Goal: Task Accomplishment & Management: Manage account settings

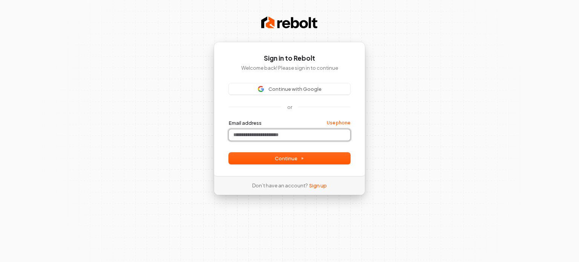
click at [280, 135] on input "Email address" at bounding box center [289, 134] width 121 height 11
click at [292, 158] on span "Continue" at bounding box center [289, 158] width 29 height 7
type input "**********"
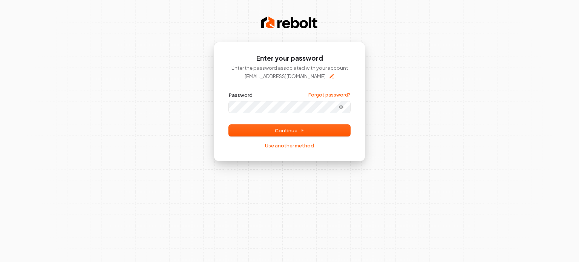
click at [229, 92] on button "submit" at bounding box center [229, 92] width 0 height 0
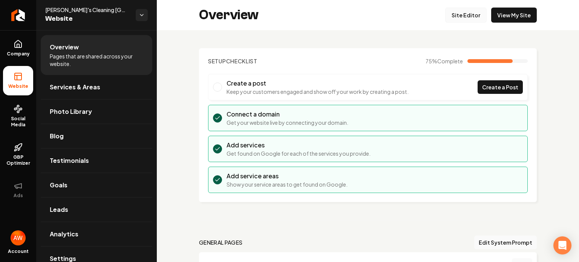
click at [467, 18] on link "Site Editor" at bounding box center [466, 15] width 41 height 15
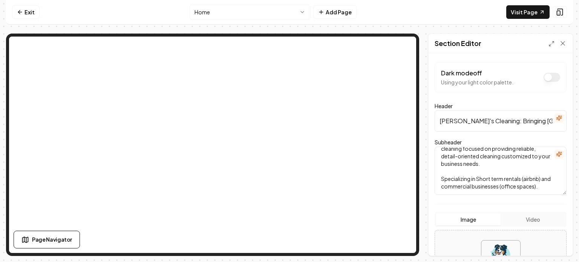
scroll to position [27, 0]
click at [461, 181] on textarea "Serving Americas finest city with professional cleaning focused on providing re…" at bounding box center [501, 171] width 132 height 48
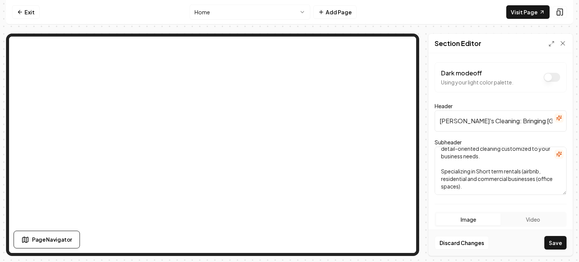
click at [510, 184] on textarea "Serving Americas finest city with professional cleaning focused on providing re…" at bounding box center [501, 171] width 132 height 48
click at [540, 172] on textarea "Serving Americas finest city with professional cleaning focused on providing re…" at bounding box center [501, 171] width 132 height 48
click at [495, 172] on textarea "Serving Americas finest city with professional cleaning focused on providing re…" at bounding box center [501, 171] width 132 height 48
click at [507, 172] on textarea "Serving Americas finest city with professional cleaning focused on providing re…" at bounding box center [501, 171] width 132 height 48
click at [525, 173] on textarea "Serving Americas finest city with professional cleaning focused on providing re…" at bounding box center [501, 171] width 132 height 48
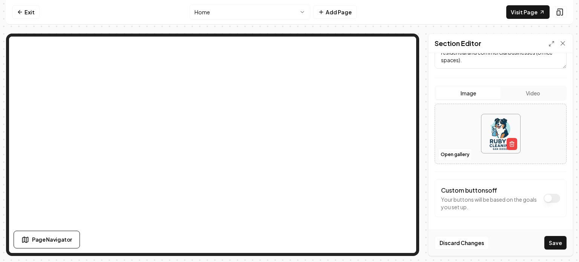
scroll to position [0, 0]
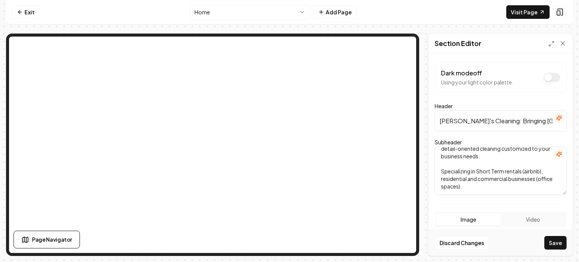
type textarea "Serving Americas finest city with professional cleaning focused on providing re…"
click at [472, 118] on input "[PERSON_NAME]'s Cleaning: Bringing [GEOGRAPHIC_DATA] the perfect match - your c…" at bounding box center [501, 121] width 132 height 21
click at [489, 119] on input "[PERSON_NAME]'s Cleaning: Bringing [GEOGRAPHIC_DATA] the perfect match - your c…" at bounding box center [501, 121] width 132 height 21
click at [489, 119] on input "Bringing [GEOGRAPHIC_DATA] the perfect match - your cleaning needs, our expert …" at bounding box center [501, 121] width 132 height 21
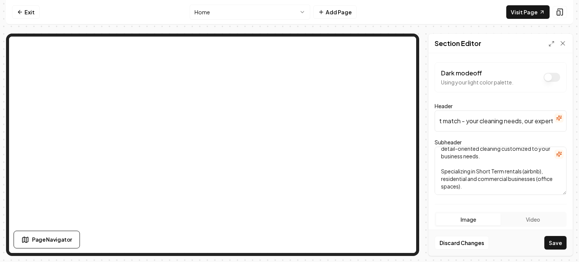
click at [501, 120] on input "Bringing [GEOGRAPHIC_DATA] the perfect match - your cleaning needs, our expert …" at bounding box center [501, 121] width 132 height 21
click at [545, 120] on input "Bringing [GEOGRAPHIC_DATA] the perfect match - your cleaning needs, our expert …" at bounding box center [501, 121] width 132 height 21
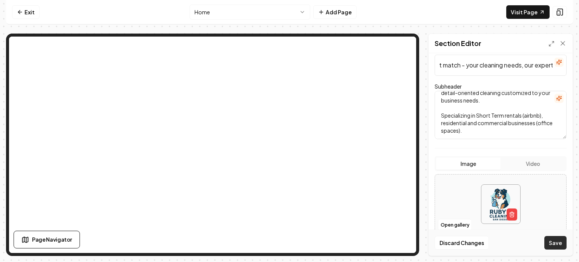
type input "Bringing [GEOGRAPHIC_DATA] the perfect match - your cleaning needs, our expert …"
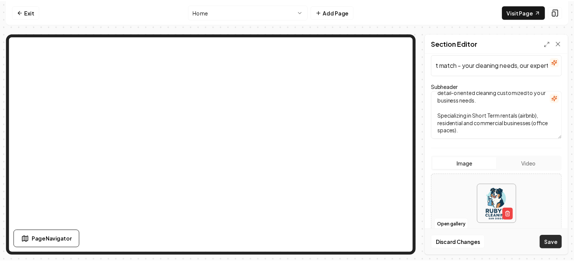
scroll to position [0, 0]
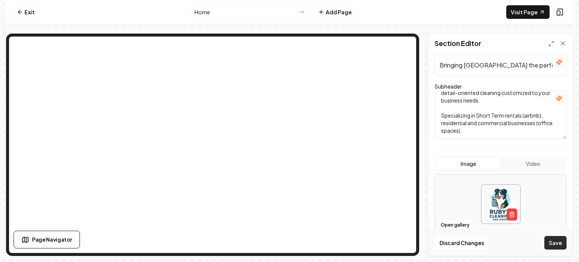
click at [555, 244] on button "Save" at bounding box center [556, 243] width 22 height 14
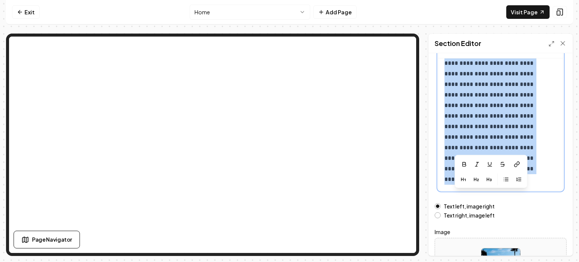
scroll to position [144, 0]
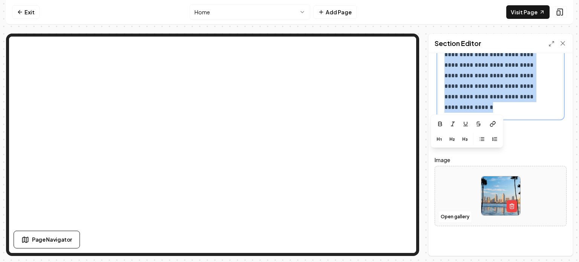
drag, startPoint x: 443, startPoint y: 138, endPoint x: 521, endPoint y: 110, distance: 82.3
click at [521, 110] on div "**********" at bounding box center [501, 39] width 124 height 160
copy p "**********"
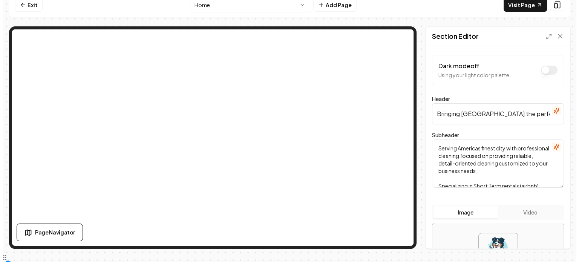
scroll to position [0, 0]
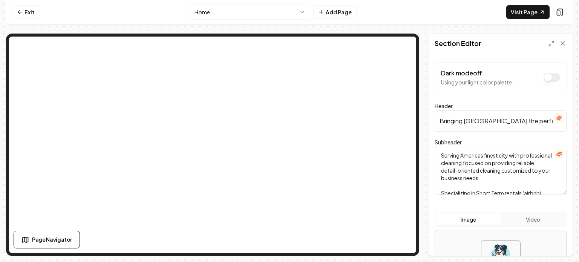
click at [439, 119] on input "Bringing [GEOGRAPHIC_DATA] the perfect match - your cleaning needs, our expert …" at bounding box center [501, 121] width 132 height 21
click at [557, 245] on button "Save" at bounding box center [556, 243] width 22 height 14
click at [486, 119] on input "[PERSON_NAME]'s Cleaning Bringing [GEOGRAPHIC_DATA] the perfect match - your cl…" at bounding box center [501, 121] width 132 height 21
click at [556, 244] on button "Save" at bounding box center [556, 243] width 22 height 14
click at [496, 125] on input "[PERSON_NAME]'s Cleaning Bringing [GEOGRAPHIC_DATA] the perfect match - your cl…" at bounding box center [501, 121] width 132 height 21
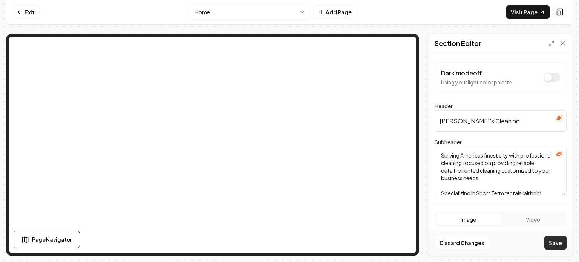
click at [558, 248] on button "Save" at bounding box center [556, 243] width 22 height 14
click at [521, 120] on input "[PERSON_NAME]'s Cleaning Bringing [GEOGRAPHIC_DATA] the perfect match - your cl…" at bounding box center [501, 121] width 132 height 21
click at [558, 242] on button "Save" at bounding box center [556, 243] width 22 height 14
click at [516, 121] on input "[PERSON_NAME]'s Cleaning [GEOGRAPHIC_DATA] Bringing [GEOGRAPHIC_DATA] the perfe…" at bounding box center [501, 121] width 132 height 21
type input "[PERSON_NAME]'s Cleaning - Bringing [GEOGRAPHIC_DATA] the perfect match - your …"
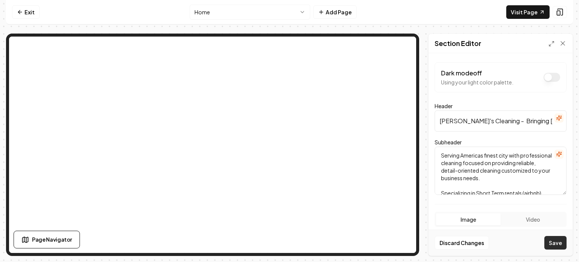
click at [558, 243] on button "Save" at bounding box center [556, 243] width 22 height 14
click at [521, 7] on link "Visit Page" at bounding box center [528, 12] width 43 height 14
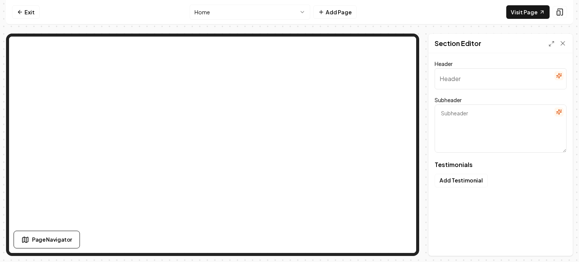
type input "Loved by our customers"
type textarea "Here's what they've been saying"
click at [463, 179] on button "Add Testimonial" at bounding box center [461, 181] width 53 height 14
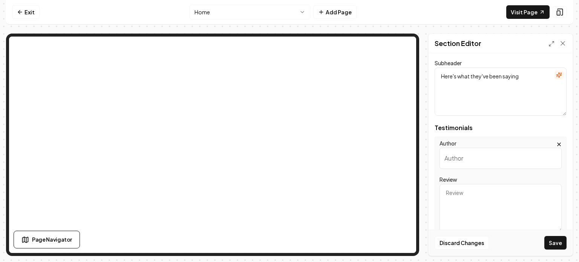
scroll to position [36, 0]
type input "[PERSON_NAME]"
click at [476, 191] on textarea "Review" at bounding box center [501, 209] width 122 height 48
paste textarea "[PERSON_NAME]'s Cleaning is absolutely fantastic! [PERSON_NAME] (the owner) was…"
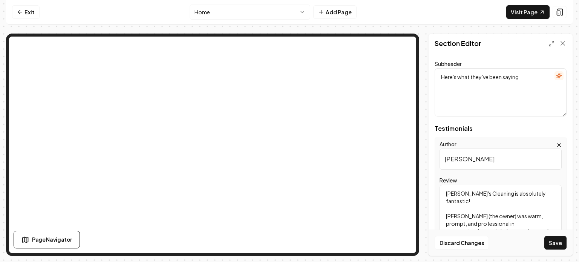
scroll to position [145, 0]
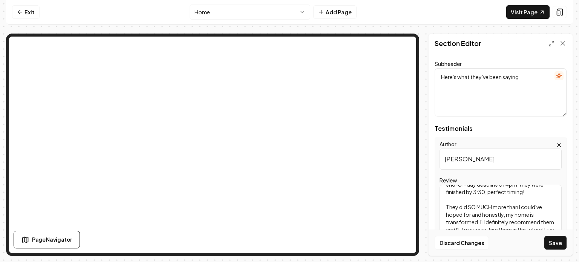
type textarea "[PERSON_NAME]'s Cleaning is absolutely fantastic! [PERSON_NAME] (the owner) was…"
click at [485, 164] on input "[PERSON_NAME]" at bounding box center [501, 159] width 122 height 21
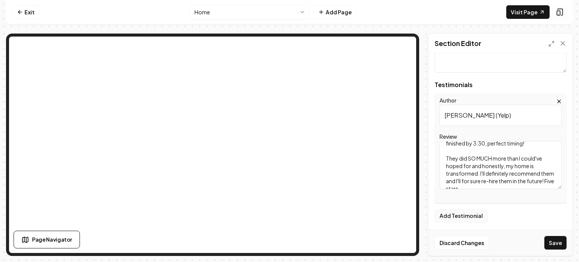
scroll to position [81, 0]
type input "[PERSON_NAME] (Yelp)"
click at [468, 211] on button "Add Testimonial" at bounding box center [461, 215] width 53 height 14
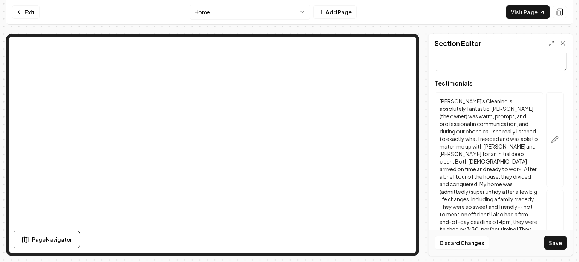
scroll to position [239, 0]
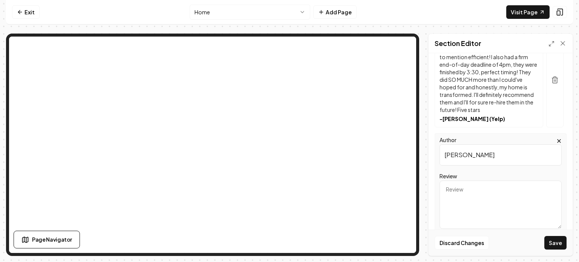
type input "[PERSON_NAME]"
click at [474, 193] on textarea "Review" at bounding box center [501, 205] width 122 height 48
paste textarea "Great communication and planning from the very beginning. [PERSON_NAME] made ev…"
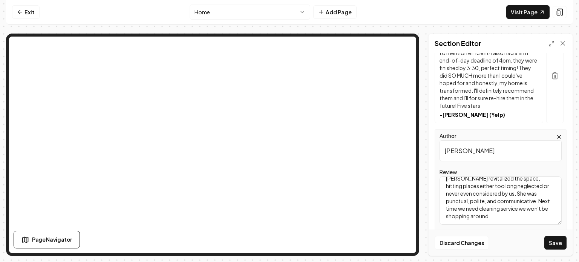
scroll to position [243, 0]
type textarea "Great communication and planning from the very beginning. [PERSON_NAME] made ev…"
click at [498, 153] on input "[PERSON_NAME]" at bounding box center [501, 151] width 122 height 21
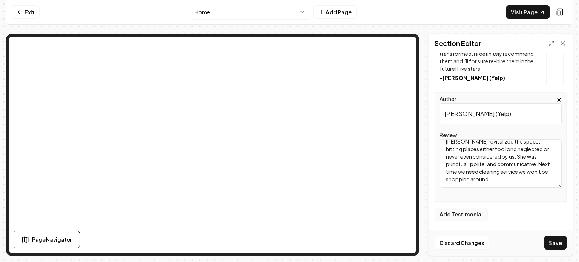
type input "[PERSON_NAME] (Yelp)"
click at [460, 218] on button "Add Testimonial" at bounding box center [461, 215] width 53 height 14
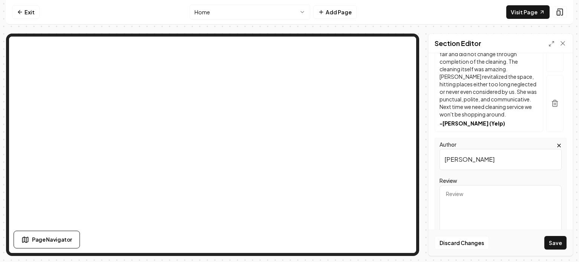
scroll to position [358, 0]
type input "[PERSON_NAME] (Yelp)"
click at [468, 195] on textarea "Review" at bounding box center [501, 208] width 122 height 48
paste textarea "I was so impressed with [PERSON_NAME]'s cleaning service. [PERSON_NAME] did suc…"
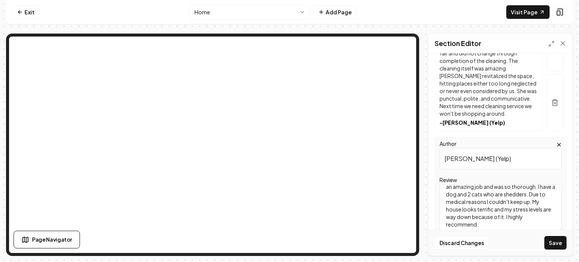
scroll to position [403, 0]
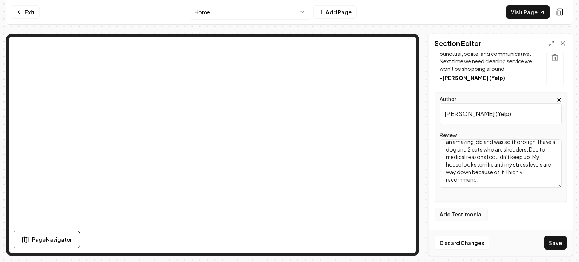
type textarea "I was so impressed with [PERSON_NAME]'s cleaning service. [PERSON_NAME] did suc…"
click at [464, 214] on button "Add Testimonial" at bounding box center [461, 215] width 53 height 14
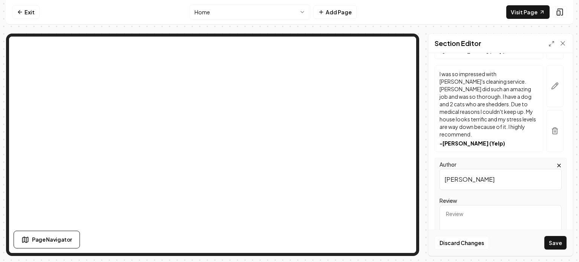
scroll to position [439, 0]
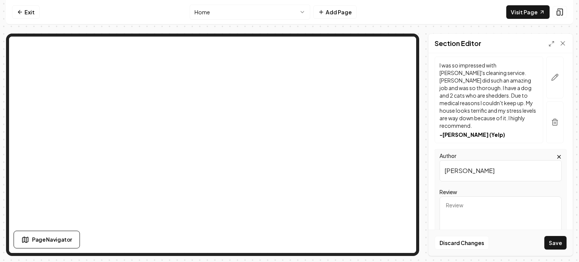
type input "[PERSON_NAME]"
click at [457, 206] on textarea "Review" at bounding box center [501, 221] width 122 height 48
paste textarea "I'm an Airbnb owner and have gone through a few different cleaning companies ov…"
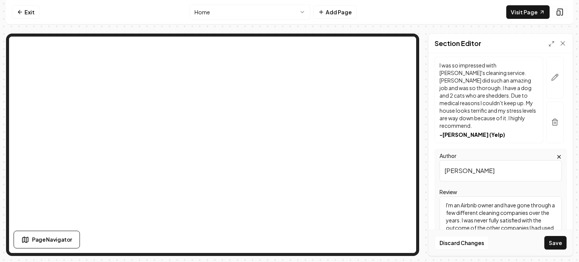
scroll to position [47, 0]
type textarea "I'm an Airbnb owner and have gone through a few different cleaning companies ov…"
click at [484, 169] on input "[PERSON_NAME]" at bounding box center [501, 170] width 122 height 21
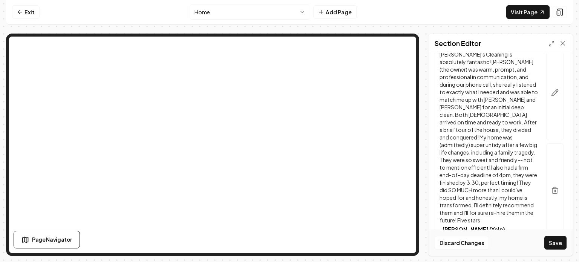
scroll to position [128, 0]
type input "[PERSON_NAME] (Thumbtack)"
click at [552, 92] on icon "button" at bounding box center [555, 93] width 6 height 6
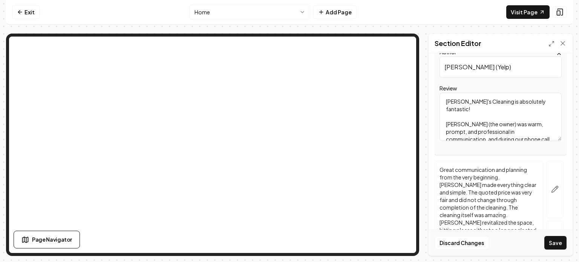
click at [475, 68] on input "[PERSON_NAME] (Yelp)" at bounding box center [501, 67] width 122 height 21
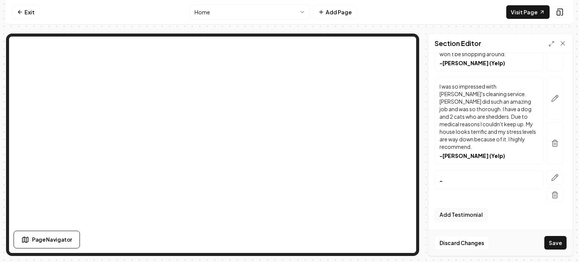
type input "[PERSON_NAME] (Yelp)"
click at [460, 218] on button "Add Testimonial" at bounding box center [461, 215] width 53 height 14
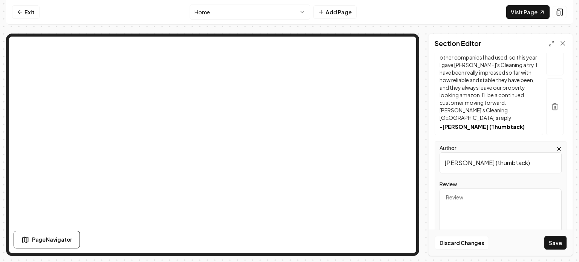
type input "[PERSON_NAME] (thumbtack)"
click at [479, 196] on textarea "Review" at bounding box center [501, 213] width 122 height 48
paste textarea "[PERSON_NAME]’s Cleaning [GEOGRAPHIC_DATA] did such a great job with our place.…"
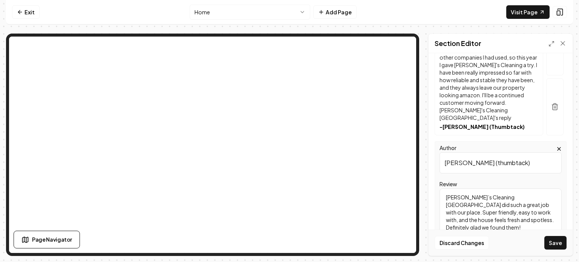
type textarea "[PERSON_NAME]’s Cleaning [GEOGRAPHIC_DATA] did such a great job with our place.…"
click at [471, 154] on input "[PERSON_NAME] (thumbtack)" at bounding box center [501, 162] width 122 height 21
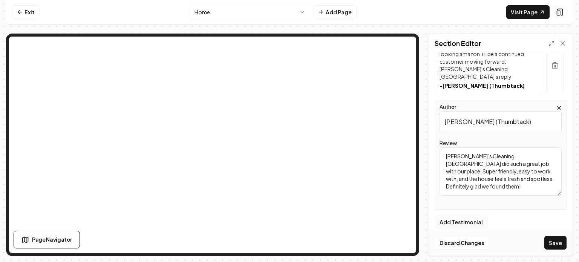
type input "[PERSON_NAME] (Thumbtack)"
click at [457, 220] on button "Add Testimonial" at bounding box center [461, 223] width 53 height 14
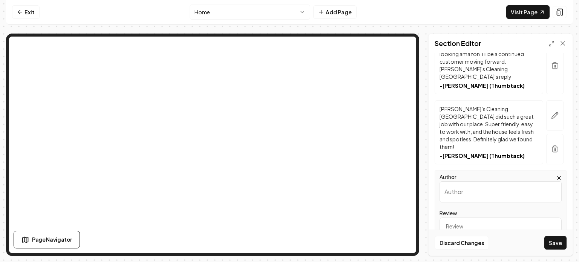
click at [467, 218] on textarea "Review" at bounding box center [501, 242] width 122 height 48
paste textarea "So glad I chose [PERSON_NAME]’s Cleaning! Our cleaner was [PERSON_NAME] and she…"
type textarea "So glad I chose [PERSON_NAME]’s Cleaning! Our cleaner was [PERSON_NAME] and she…"
click at [457, 181] on input "Author" at bounding box center [501, 191] width 122 height 21
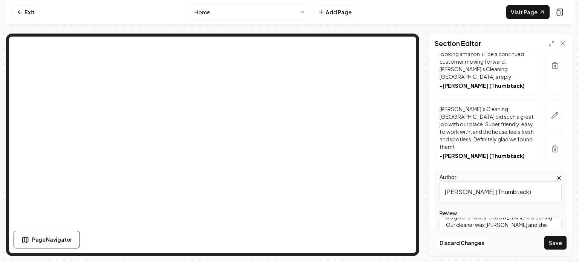
scroll to position [673, 0]
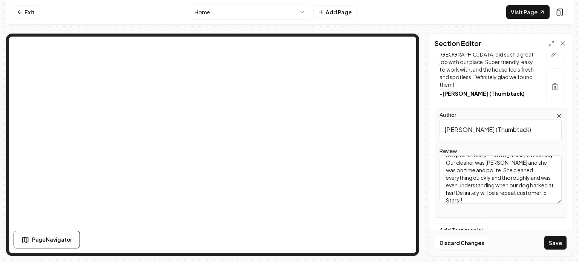
type input "[PERSON_NAME] (Thumbtack)"
click at [555, 243] on button "Save" at bounding box center [556, 243] width 22 height 14
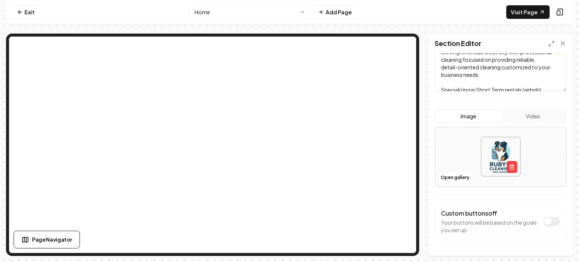
scroll to position [108, 0]
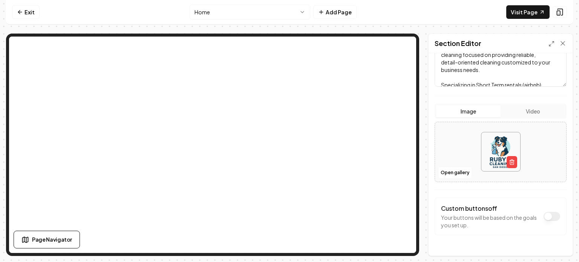
click at [493, 144] on img at bounding box center [501, 151] width 39 height 39
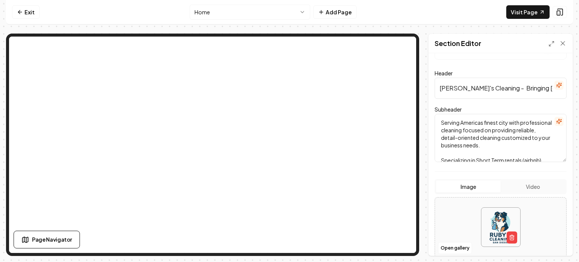
scroll to position [30, 0]
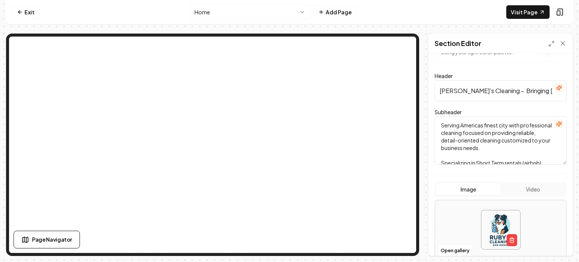
click at [493, 90] on input "[PERSON_NAME]'s Cleaning - Bringing [GEOGRAPHIC_DATA] the perfect match - your …" at bounding box center [501, 90] width 132 height 21
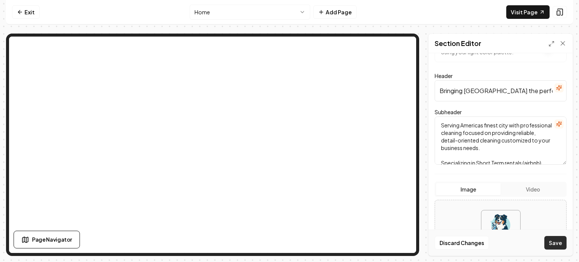
type input "Bringing [GEOGRAPHIC_DATA] the perfect match - your cleaning needs, our expert …"
click at [553, 239] on button "Save" at bounding box center [556, 243] width 22 height 14
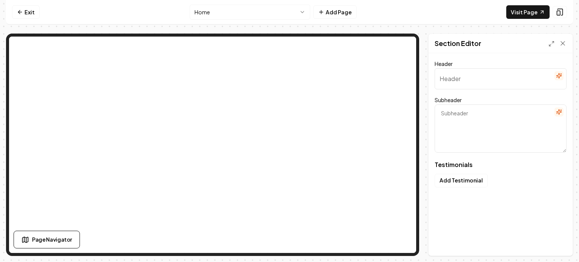
type input "Loved by our customers"
type textarea "Here's what they've been saying"
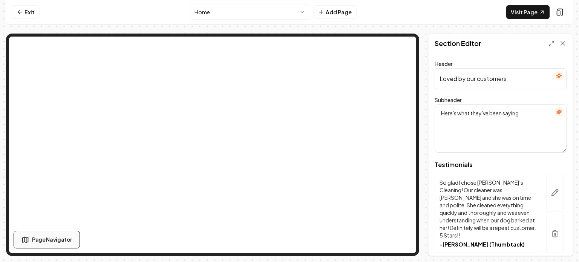
click at [59, 238] on span "Page Navigator" at bounding box center [52, 240] width 40 height 8
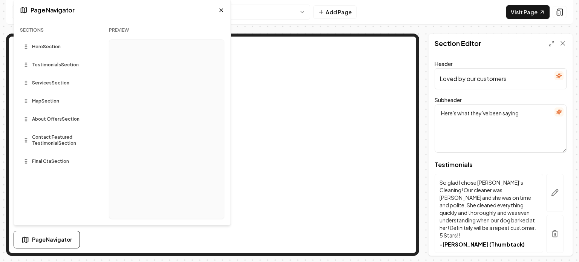
click at [53, 48] on span "Hero Section" at bounding box center [46, 47] width 29 height 6
click at [65, 140] on span "Contact Featured Testimonial Section" at bounding box center [59, 140] width 54 height 12
click at [392, 16] on nav "Exit Home Add Page Visit Page" at bounding box center [289, 12] width 567 height 25
click at [515, 13] on link "Visit Page" at bounding box center [528, 12] width 43 height 14
